Goal: Ask a question

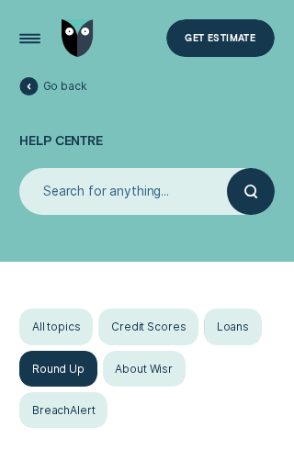
click at [211, 325] on div "Loans" at bounding box center [233, 327] width 58 height 36
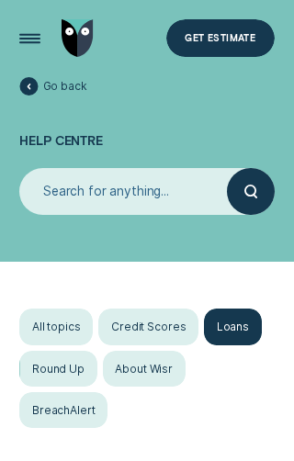
click at [74, 186] on input "search" at bounding box center [123, 191] width 208 height 47
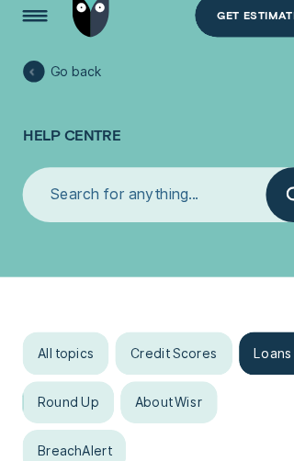
click at [26, 83] on icon at bounding box center [28, 86] width 4 height 6
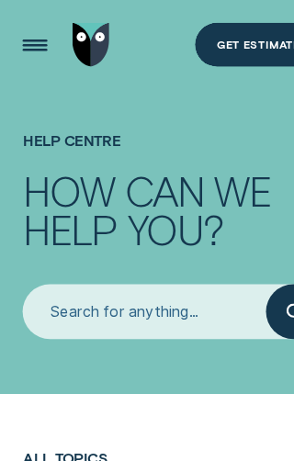
click at [62, 255] on input "search" at bounding box center [123, 266] width 208 height 47
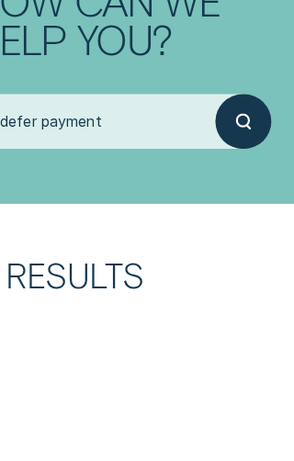
type input "defer payment"
click at [244, 259] on icon "submit" at bounding box center [250, 266] width 13 height 14
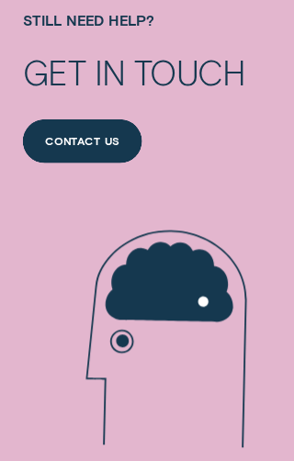
scroll to position [550, 0]
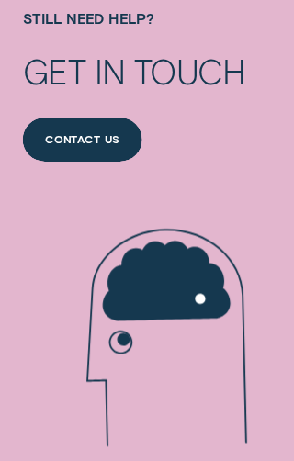
click at [42, 118] on div "Contact us" at bounding box center [71, 121] width 64 height 8
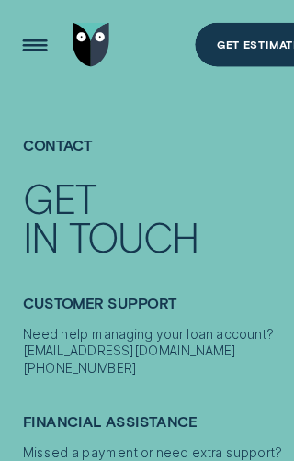
click at [35, 311] on div "Need help managing your loan account? [EMAIL_ADDRESS][DOMAIN_NAME] [PHONE_NUMBE…" at bounding box center [146, 299] width 254 height 42
click at [45, 311] on div "Need help managing your loan account? [EMAIL_ADDRESS][DOMAIN_NAME] [PHONE_NUMBE…" at bounding box center [146, 299] width 254 height 42
click at [46, 311] on div "Need help managing your loan account? [EMAIL_ADDRESS][DOMAIN_NAME] [PHONE_NUMBE…" at bounding box center [146, 299] width 254 height 42
